Goal: Transaction & Acquisition: Purchase product/service

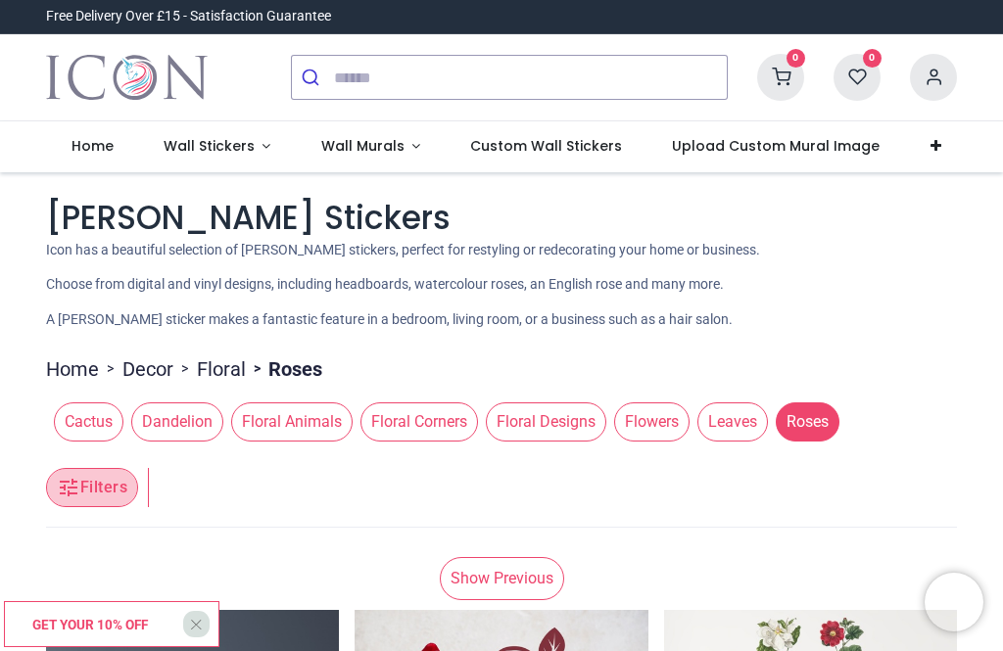
click at [85, 485] on button "Filters" at bounding box center [92, 487] width 92 height 39
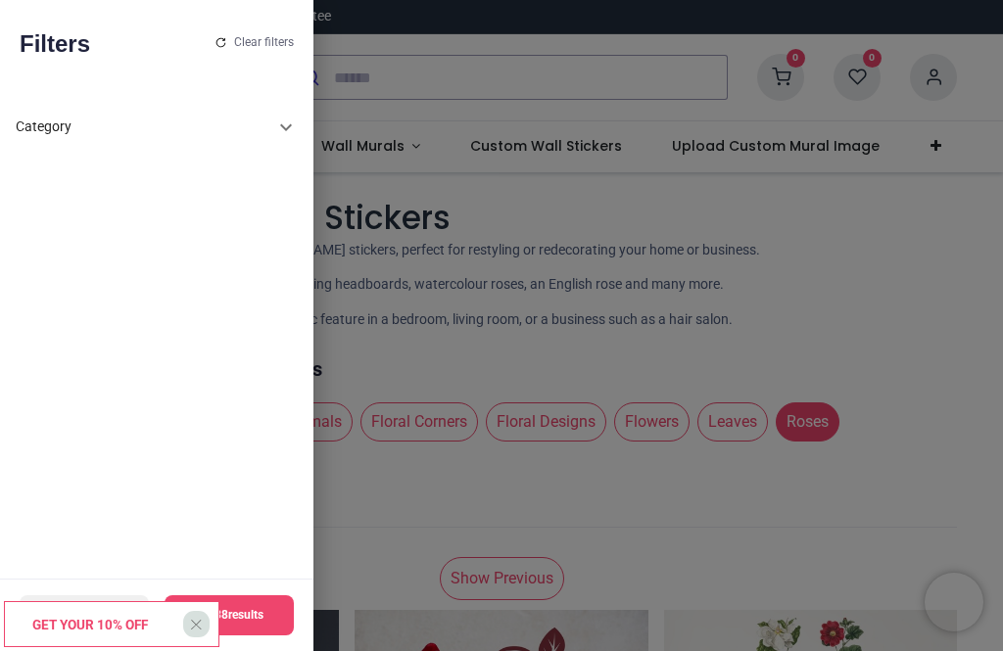
click at [851, 268] on div at bounding box center [501, 325] width 1003 height 651
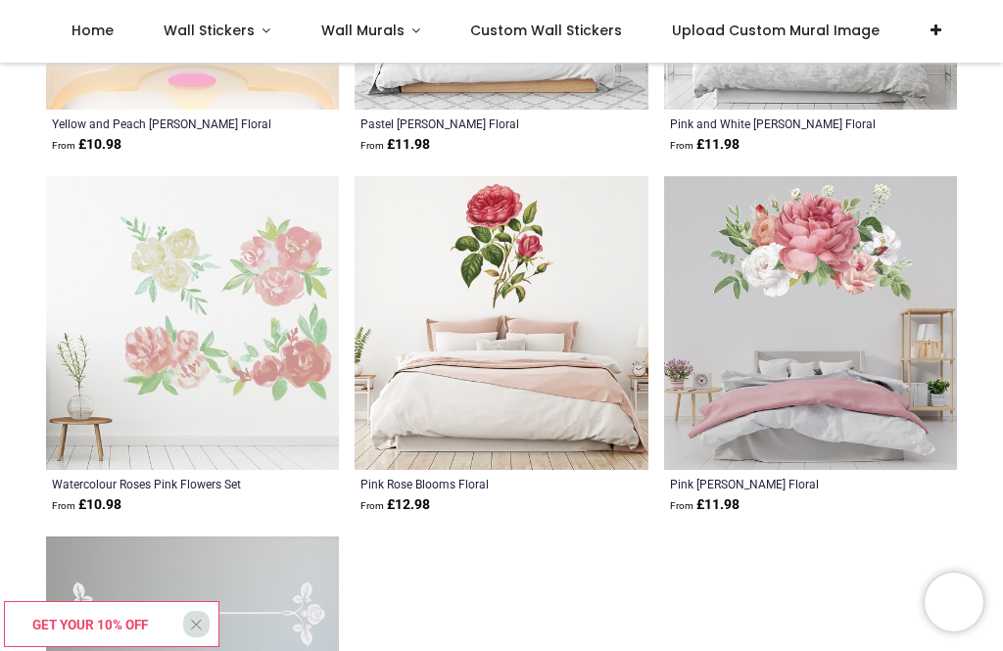
scroll to position [1043, 0]
click at [827, 385] on img at bounding box center [810, 323] width 293 height 293
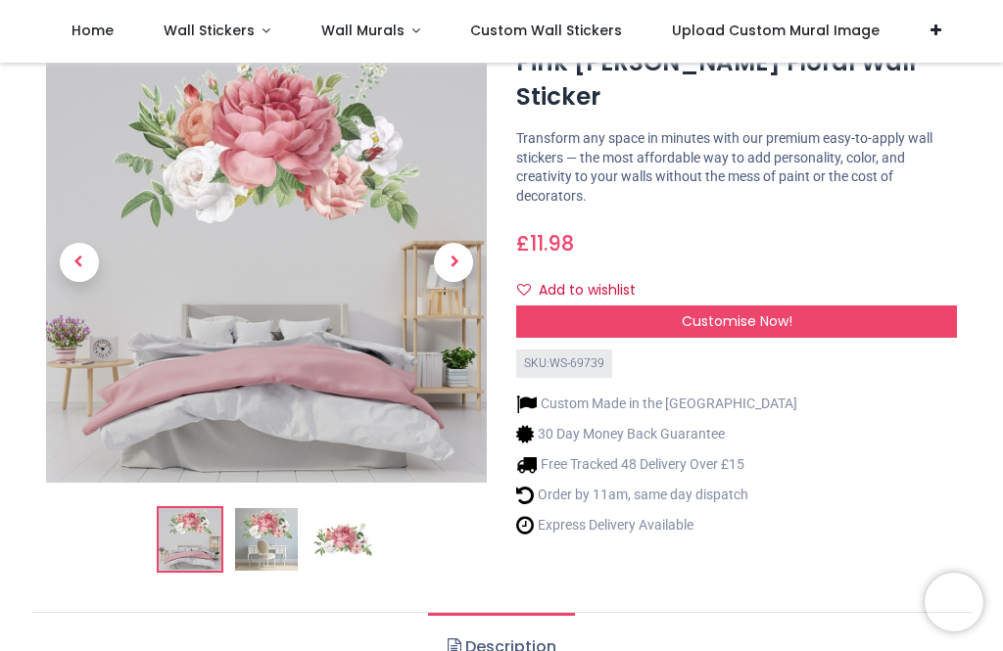
scroll to position [101, 0]
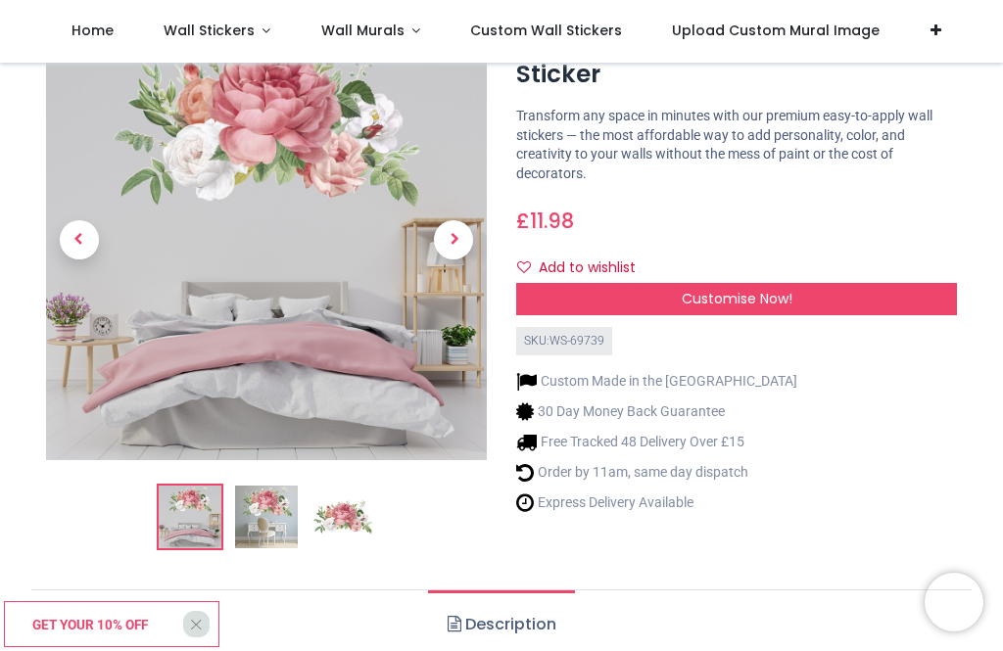
click at [289, 530] on img at bounding box center [266, 517] width 63 height 63
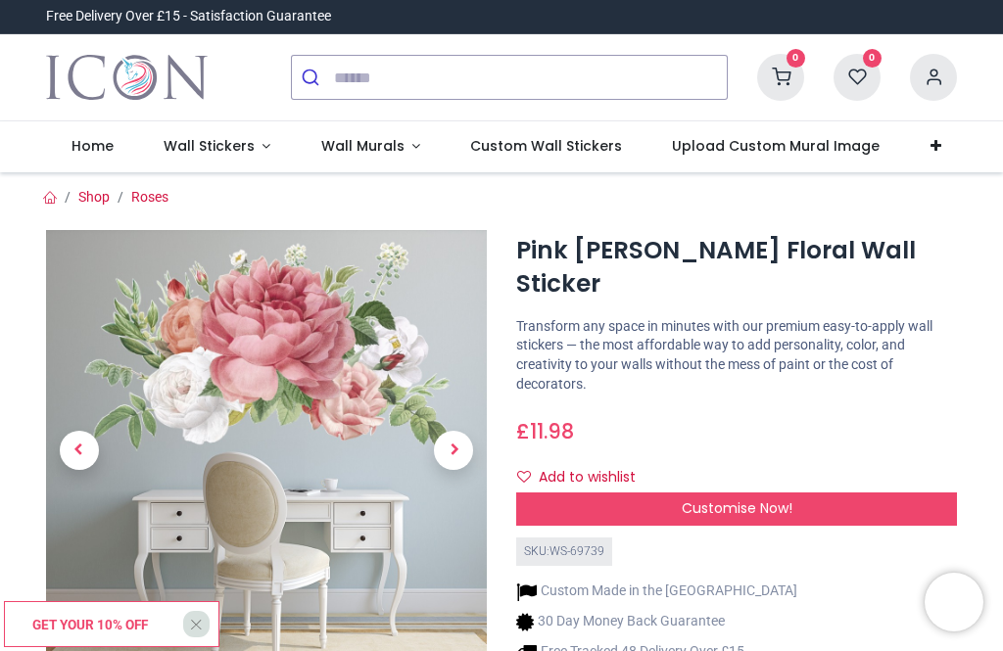
scroll to position [0, 0]
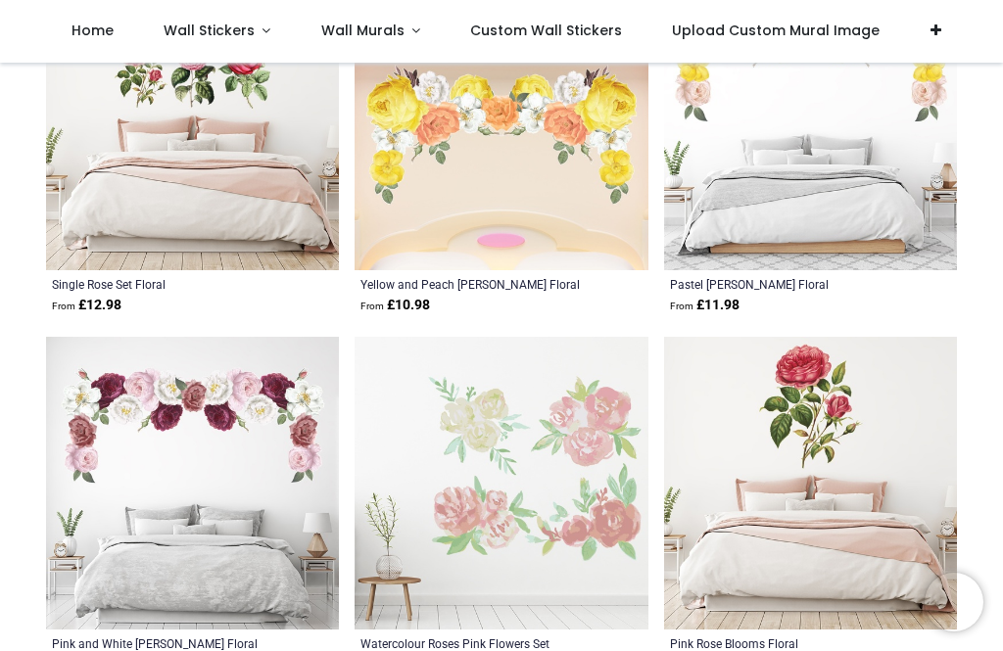
scroll to position [4011, 0]
